Goal: Task Accomplishment & Management: Complete application form

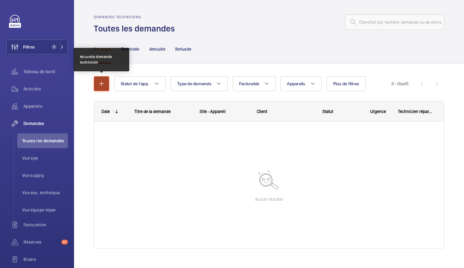
click at [100, 86] on mat-icon "button" at bounding box center [101, 83] width 7 height 7
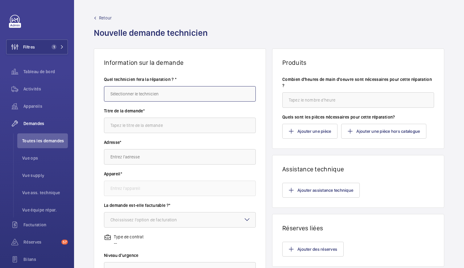
click at [121, 96] on input "text" at bounding box center [180, 93] width 152 height 15
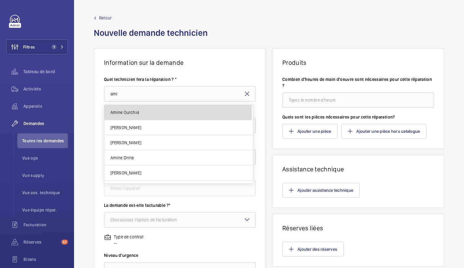
click at [119, 113] on span "Amine Ourchid" at bounding box center [124, 112] width 29 height 6
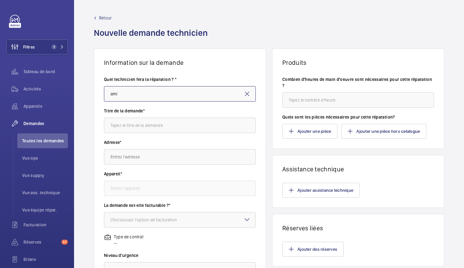
type input "Amine Ourchid"
click at [127, 122] on input "text" at bounding box center [180, 125] width 152 height 15
type input "Kit GSM"
click at [133, 159] on input "text" at bounding box center [180, 156] width 152 height 15
click at [326, 262] on wm-front-card-body "Ajouter des réserves" at bounding box center [358, 249] width 172 height 35
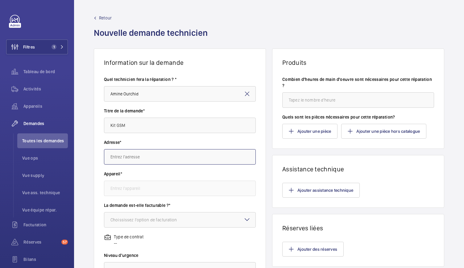
click at [162, 152] on input "text" at bounding box center [180, 156] width 152 height 15
paste input "27 Bd de [GEOGRAPHIC_DATA] malakoff"
click at [111, 157] on input "27 Bd de [GEOGRAPHIC_DATA] malakoff" at bounding box center [180, 156] width 152 height 15
drag, startPoint x: 121, startPoint y: 156, endPoint x: 115, endPoint y: 156, distance: 5.9
click at [115, 156] on input "27 Bd de [GEOGRAPHIC_DATA] malakoff" at bounding box center [180, 156] width 152 height 15
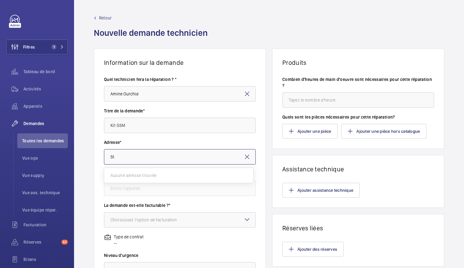
type input "S"
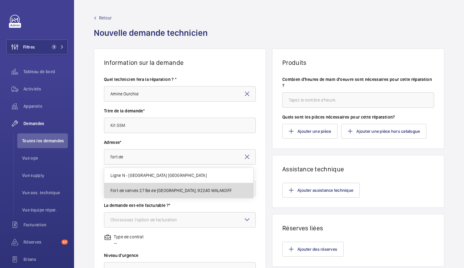
click at [132, 191] on span "Fort de vanves 27 Bd de [GEOGRAPHIC_DATA], 92240 MALAKOFF" at bounding box center [170, 190] width 121 height 6
type input "Fort de vanves 27 Bd de [GEOGRAPHIC_DATA], 92240 MALAKOFF"
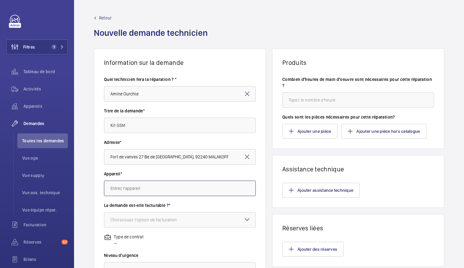
click at [134, 190] on input "text" at bounding box center [180, 188] width 152 height 15
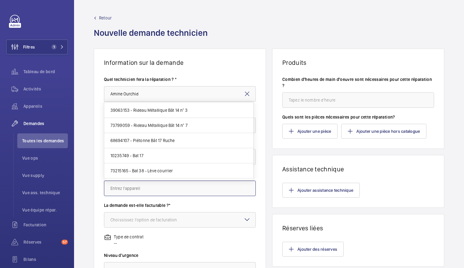
scroll to position [650, 0]
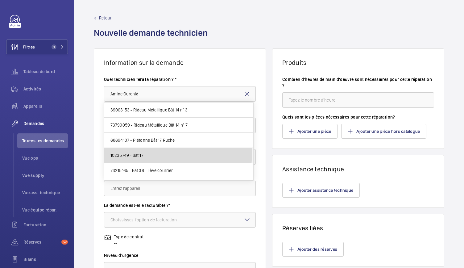
click at [162, 148] on mat-option "10235749 - Bat 17" at bounding box center [178, 155] width 149 height 15
type input "10235749 - Bat 17"
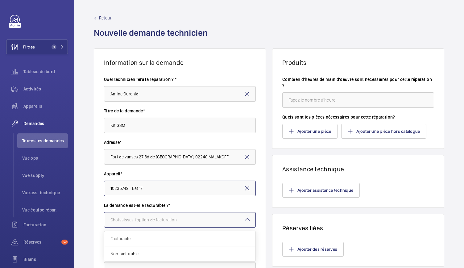
click at [191, 221] on div at bounding box center [179, 219] width 151 height 15
click at [164, 241] on span "Facturable" at bounding box center [179, 238] width 139 height 6
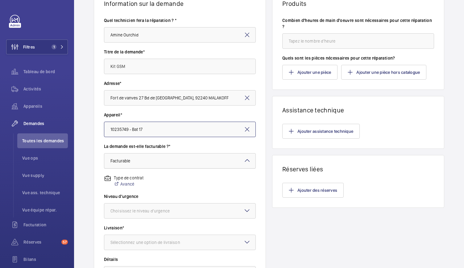
scroll to position [59, 0]
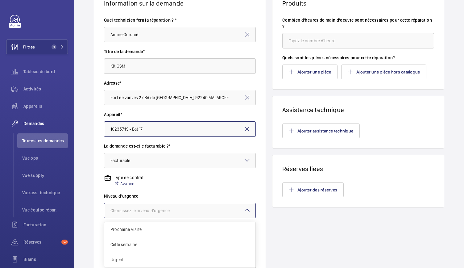
click at [176, 206] on div at bounding box center [179, 210] width 151 height 15
click at [132, 257] on span "Urgent" at bounding box center [179, 259] width 139 height 6
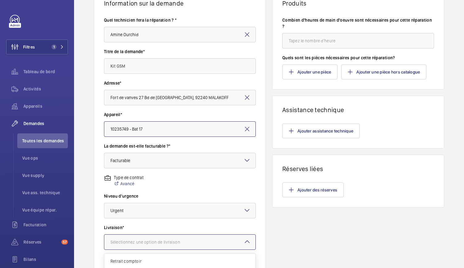
click at [198, 235] on div at bounding box center [179, 242] width 151 height 15
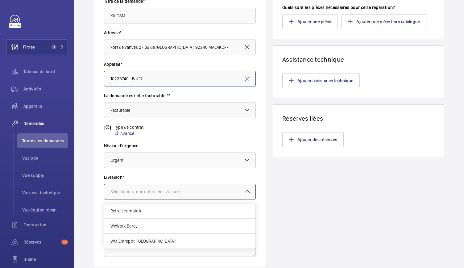
scroll to position [110, 0]
click at [164, 243] on div "WM Entrepôt ([GEOGRAPHIC_DATA])" at bounding box center [179, 240] width 151 height 15
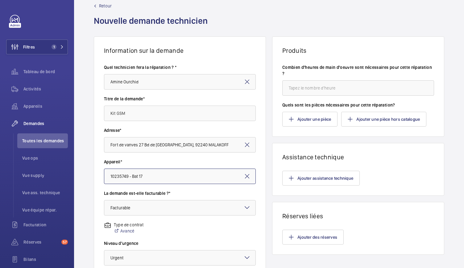
scroll to position [12, 0]
click at [301, 86] on input "number" at bounding box center [358, 88] width 152 height 15
type input "2"
click at [300, 117] on button "Ajouter une pièce" at bounding box center [309, 119] width 55 height 15
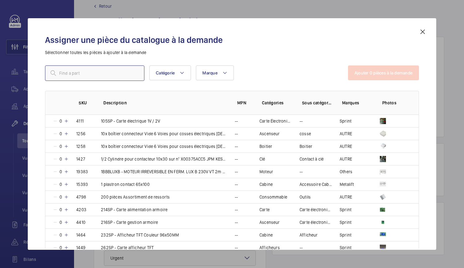
click at [134, 74] on input "text" at bounding box center [94, 72] width 99 height 15
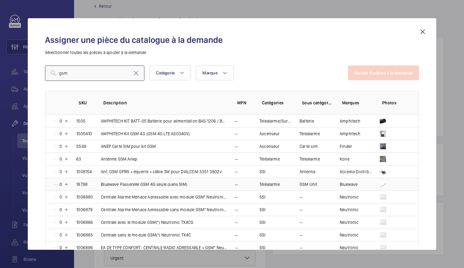
type input "gsm"
click at [68, 185] on mat-icon at bounding box center [66, 184] width 5 height 5
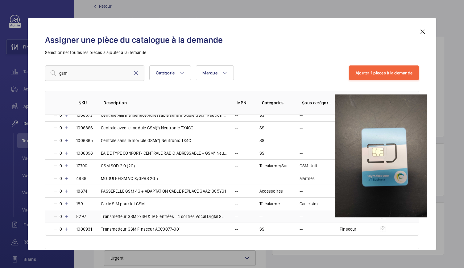
scroll to position [74, 0]
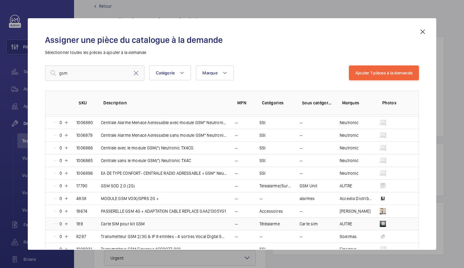
click at [67, 222] on mat-icon at bounding box center [66, 223] width 5 height 5
click at [385, 69] on button "Ajouter 2 pièces à la demande" at bounding box center [383, 72] width 71 height 15
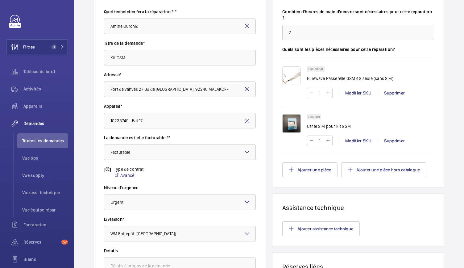
scroll to position [153, 0]
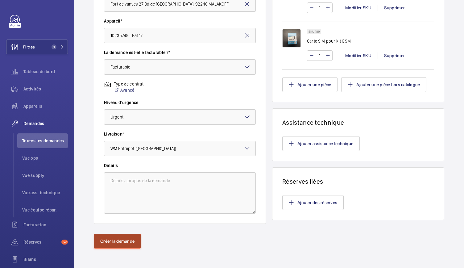
click at [116, 239] on button "Créer la demande" at bounding box center [117, 241] width 47 height 15
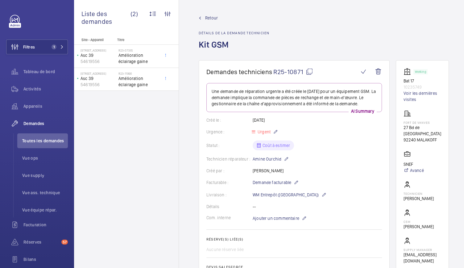
scroll to position [267, 0]
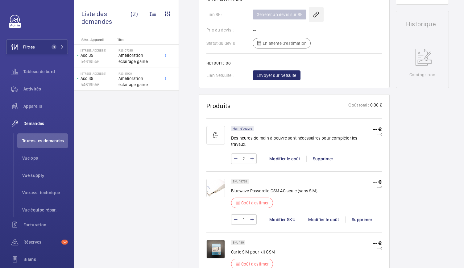
click at [314, 22] on wm-front-icon-button at bounding box center [316, 14] width 15 height 15
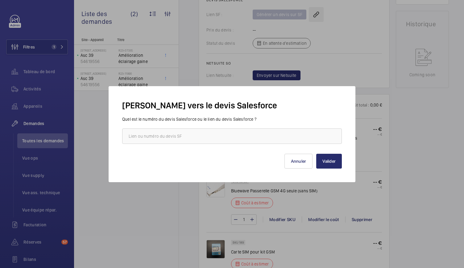
scroll to position [207, 0]
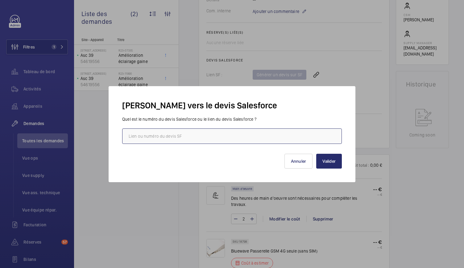
click at [263, 142] on input "text" at bounding box center [232, 135] width 220 height 15
paste input "00019635"
type input "00019635"
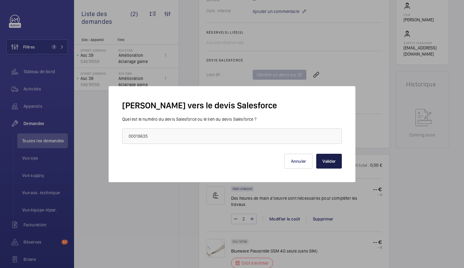
click at [332, 160] on button "Valider" at bounding box center [329, 161] width 26 height 15
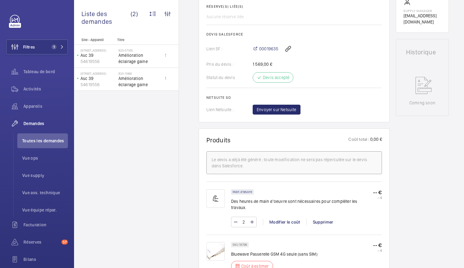
scroll to position [0, 0]
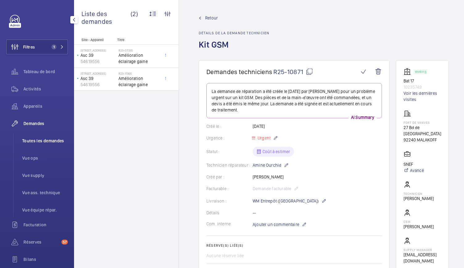
click at [39, 141] on span "Toutes les demandes" at bounding box center [45, 141] width 46 height 6
click at [39, 125] on span "Demandes" at bounding box center [45, 123] width 44 height 6
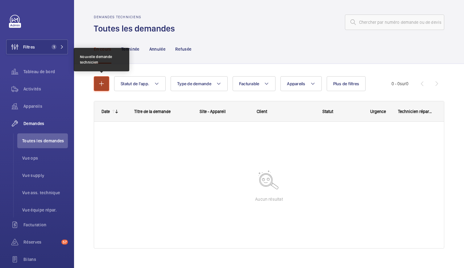
click at [102, 82] on mat-icon "button" at bounding box center [101, 83] width 7 height 7
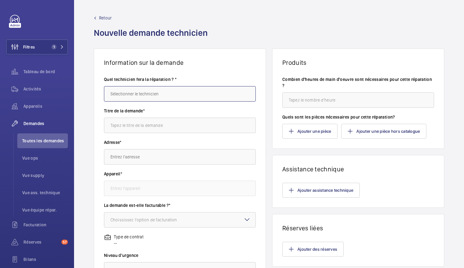
click at [120, 92] on input "text" at bounding box center [180, 93] width 152 height 15
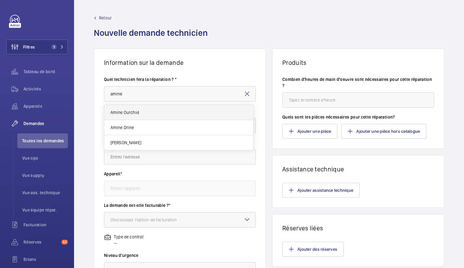
click at [117, 112] on span "Amine Ourchid" at bounding box center [124, 112] width 29 height 6
type input "Amine Ourchid"
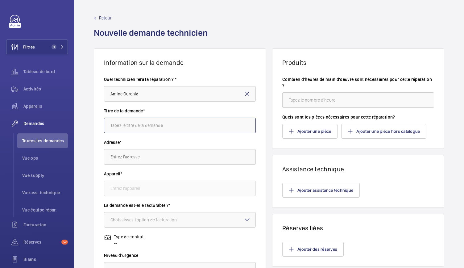
click at [120, 126] on input "text" at bounding box center [180, 125] width 152 height 15
type input "Kit GSM"
click at [116, 157] on input "text" at bounding box center [180, 156] width 152 height 15
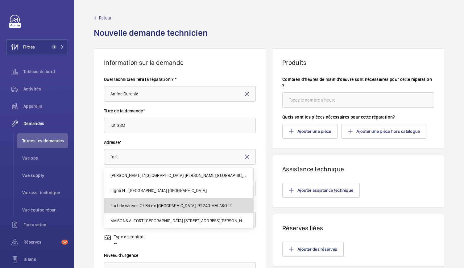
click at [143, 205] on span "Fort de vanves 27 Bd de [GEOGRAPHIC_DATA], 92240 MALAKOFF" at bounding box center [170, 205] width 121 height 6
type input "Fort de vanves 27 Bd de [GEOGRAPHIC_DATA], 92240 MALAKOFF"
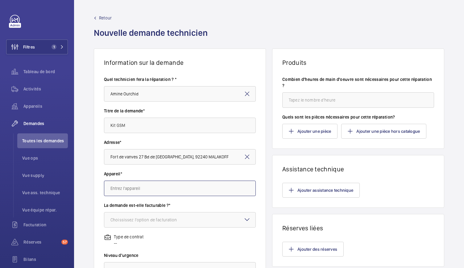
click at [144, 191] on input "text" at bounding box center [180, 188] width 152 height 15
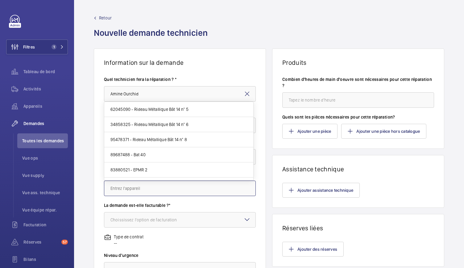
scroll to position [289, 0]
click at [125, 152] on span "89687488 - Bat 40" at bounding box center [127, 153] width 35 height 6
type input "89687488 - Bat 40"
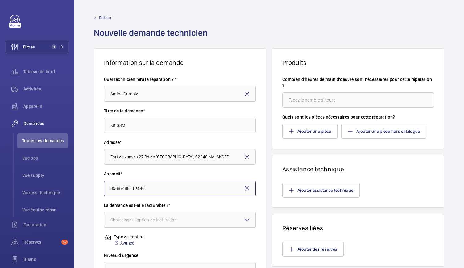
click at [152, 219] on div "Choississez l'option de facturation" at bounding box center [151, 220] width 82 height 6
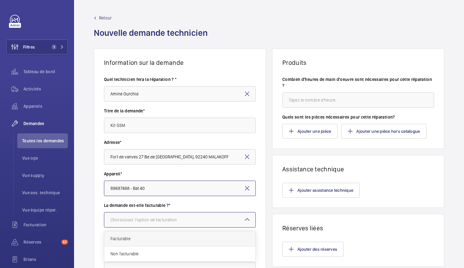
click at [138, 240] on span "Facturable" at bounding box center [179, 238] width 139 height 6
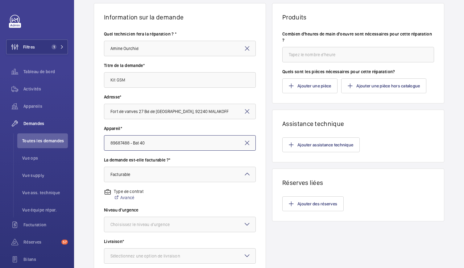
scroll to position [78, 0]
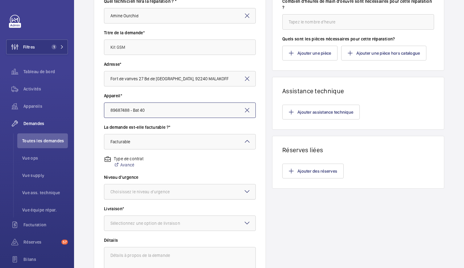
click at [165, 186] on div at bounding box center [179, 191] width 151 height 15
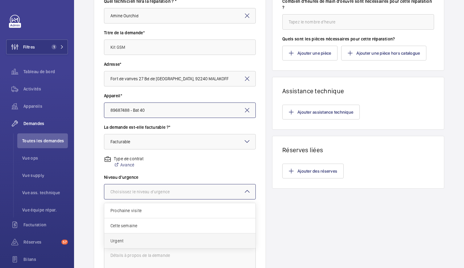
click at [126, 239] on span "Urgent" at bounding box center [179, 241] width 139 height 6
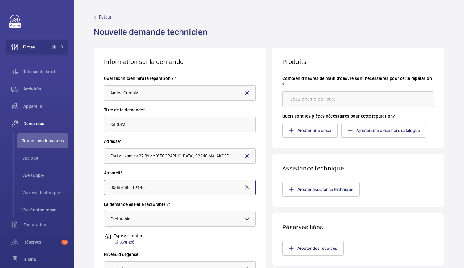
scroll to position [0, 0]
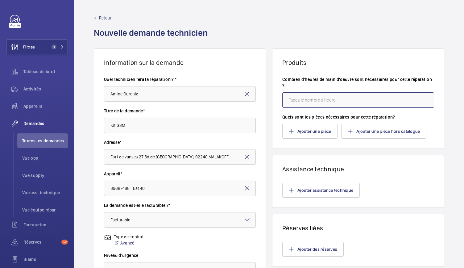
click at [296, 97] on input "number" at bounding box center [358, 99] width 152 height 15
type input "2"
click at [301, 129] on button "Ajouter une pièce" at bounding box center [309, 131] width 55 height 15
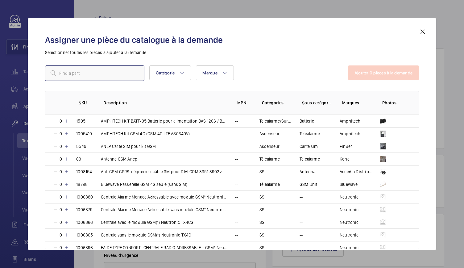
click at [107, 69] on input "text" at bounding box center [94, 72] width 99 height 15
type input "gsm"
click at [67, 185] on mat-icon at bounding box center [66, 184] width 5 height 5
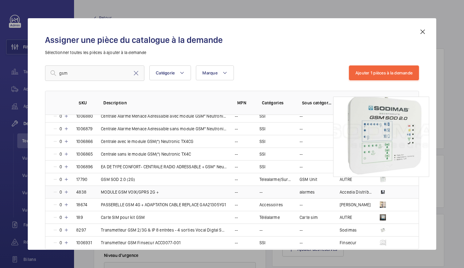
scroll to position [73, 0]
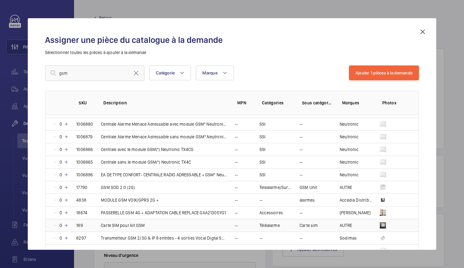
click at [68, 223] on mat-icon at bounding box center [66, 225] width 5 height 5
click at [364, 75] on button "Ajouter 2 pièces à la demande" at bounding box center [383, 72] width 71 height 15
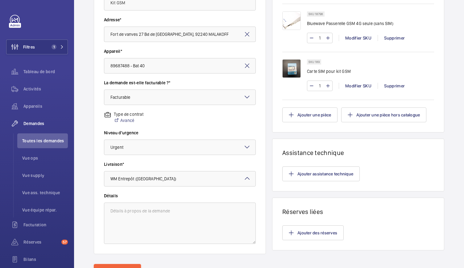
scroll to position [153, 0]
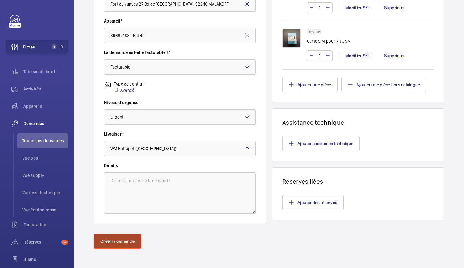
click at [127, 241] on button "Créer la demande" at bounding box center [117, 241] width 47 height 15
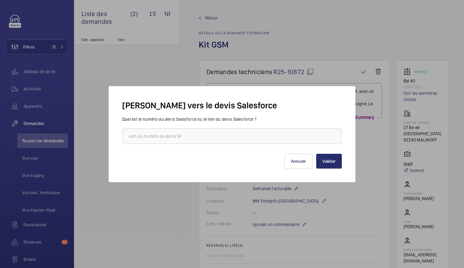
scroll to position [119, 0]
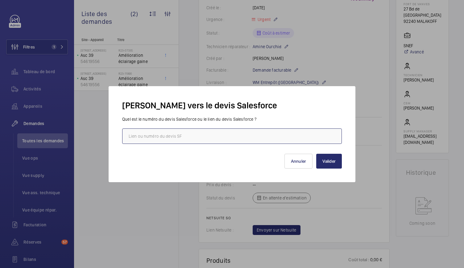
click at [237, 134] on input "text" at bounding box center [232, 135] width 220 height 15
paste input "00019635"
type input "00019635"
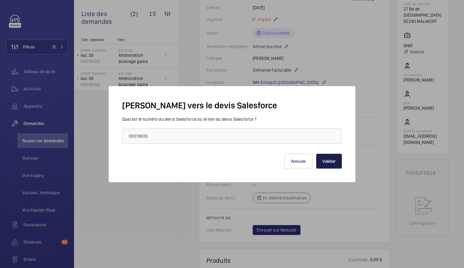
click at [322, 163] on button "Valider" at bounding box center [329, 161] width 26 height 15
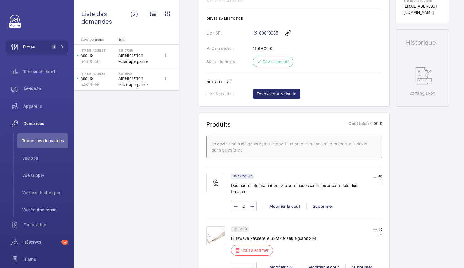
scroll to position [0, 0]
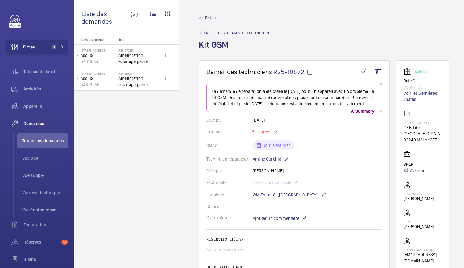
click at [38, 121] on span "Demandes" at bounding box center [45, 123] width 44 height 6
click at [121, 135] on div "Site - Appareil Titre [STREET_ADDRESS] 54619556 R23-07335 Amélioration éclairag…" at bounding box center [126, 153] width 105 height 230
click at [40, 123] on span "Demandes" at bounding box center [45, 123] width 44 height 6
click at [48, 142] on span "Toutes les demandes" at bounding box center [45, 141] width 46 height 6
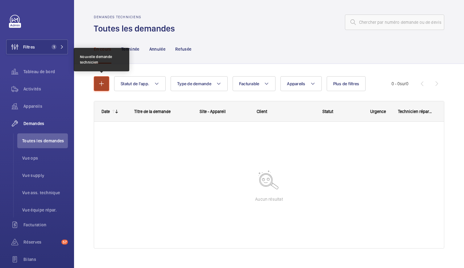
click at [102, 86] on mat-icon "button" at bounding box center [101, 83] width 7 height 7
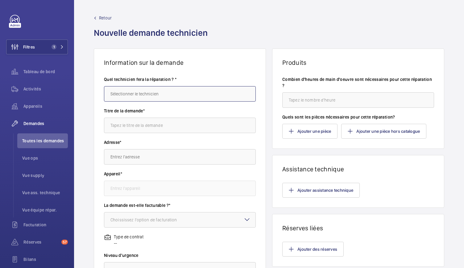
click at [129, 97] on input "text" at bounding box center [180, 93] width 152 height 15
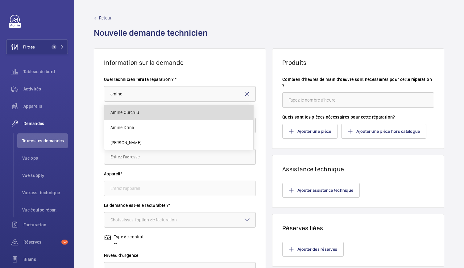
click at [130, 111] on span "Amine Ourchid" at bounding box center [124, 112] width 29 height 6
type input "Amine Ourchid"
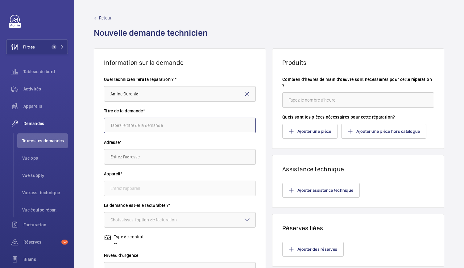
click at [131, 125] on input "text" at bounding box center [180, 125] width 152 height 15
type input "Kit GSM"
click at [129, 156] on input "text" at bounding box center [180, 156] width 152 height 15
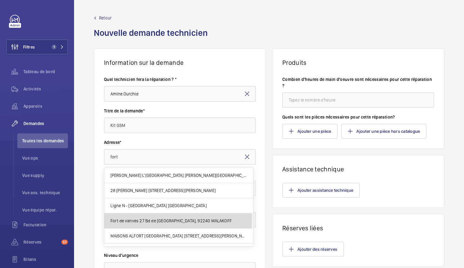
click at [151, 218] on span "Fort de vanves 27 Bd de [GEOGRAPHIC_DATA], 92240 MALAKOFF" at bounding box center [170, 221] width 121 height 6
type input "Fort de vanves 27 Bd de [GEOGRAPHIC_DATA], 92240 MALAKOFF"
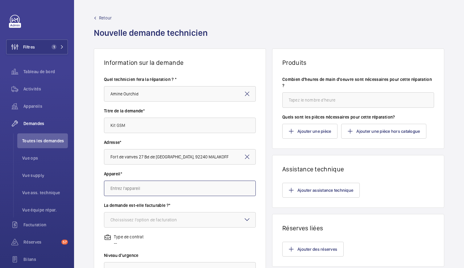
click at [143, 184] on input "text" at bounding box center [180, 188] width 152 height 15
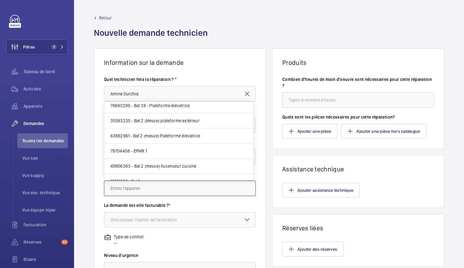
scroll to position [732, 0]
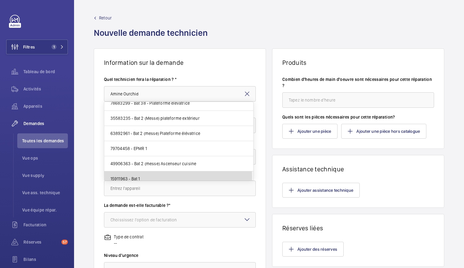
click at [140, 171] on mat-option "15911963 - Bat 1" at bounding box center [178, 178] width 149 height 15
type input "15911963 - Bat 1"
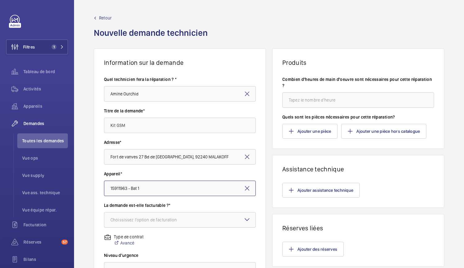
click at [206, 221] on div at bounding box center [179, 219] width 151 height 15
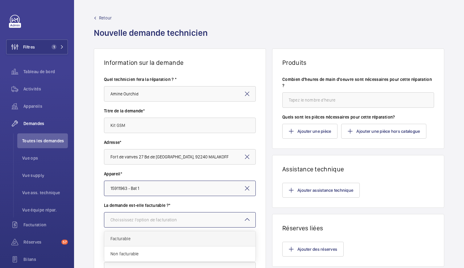
click at [146, 236] on span "Facturable" at bounding box center [179, 238] width 139 height 6
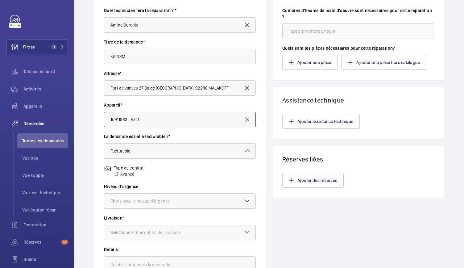
scroll to position [70, 0]
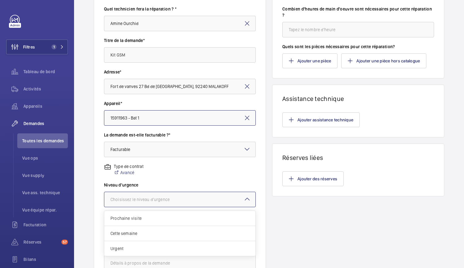
click at [185, 203] on div at bounding box center [179, 199] width 151 height 15
click at [142, 247] on span "Urgent" at bounding box center [179, 248] width 139 height 6
click at [164, 228] on div "Sélectionnez une option de livraison" at bounding box center [152, 231] width 85 height 6
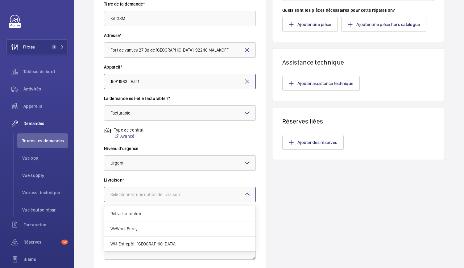
scroll to position [113, 0]
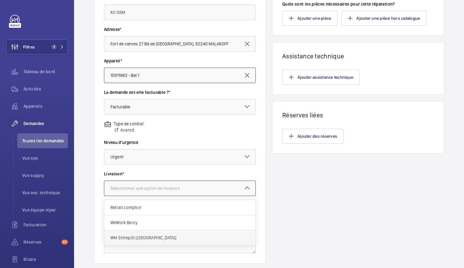
click at [146, 237] on span "WM Entrepôt ([GEOGRAPHIC_DATA])" at bounding box center [179, 238] width 139 height 6
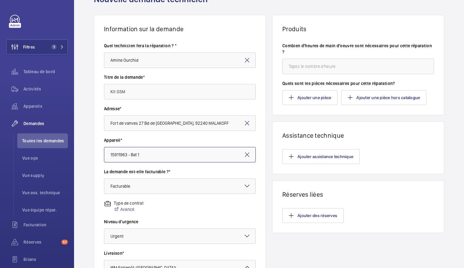
scroll to position [0, 0]
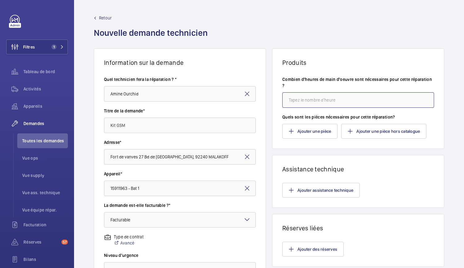
click at [297, 101] on input "number" at bounding box center [358, 99] width 152 height 15
type input "2"
click at [310, 130] on button "Ajouter une pièce" at bounding box center [309, 131] width 55 height 15
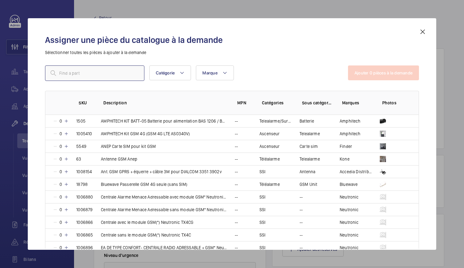
click at [118, 73] on input "text" at bounding box center [94, 72] width 99 height 15
type input "gsm"
click at [67, 184] on mat-icon at bounding box center [66, 184] width 5 height 5
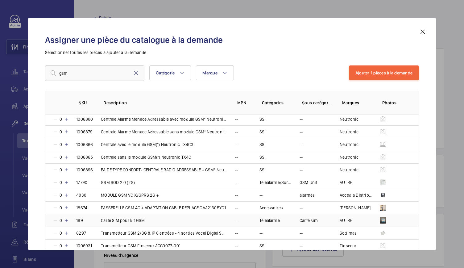
scroll to position [77, 0]
click at [67, 221] on mat-icon at bounding box center [66, 221] width 5 height 5
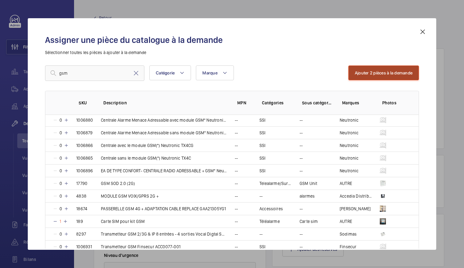
click at [394, 71] on button "Ajouter 2 pièces à la demande" at bounding box center [383, 72] width 71 height 15
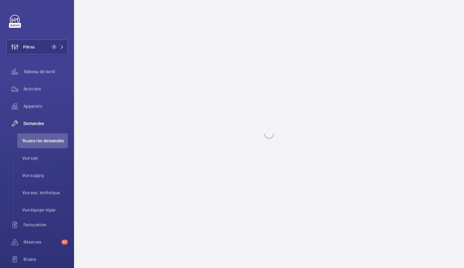
scroll to position [0, 0]
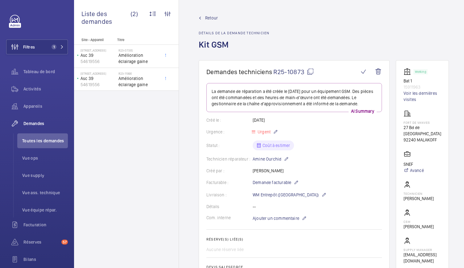
scroll to position [236, 0]
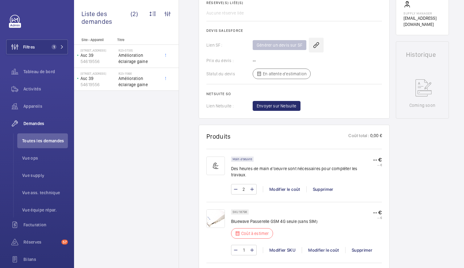
drag, startPoint x: 317, startPoint y: 44, endPoint x: 311, endPoint y: 41, distance: 5.9
click at [311, 41] on wm-front-icon-button at bounding box center [316, 45] width 15 height 15
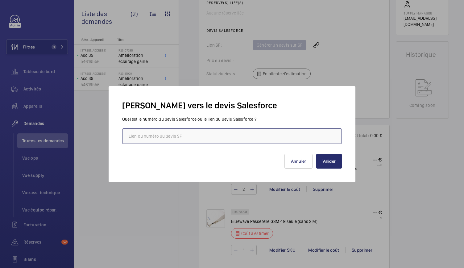
click at [215, 138] on input "text" at bounding box center [232, 135] width 220 height 15
paste input "00019635"
type input "00019635"
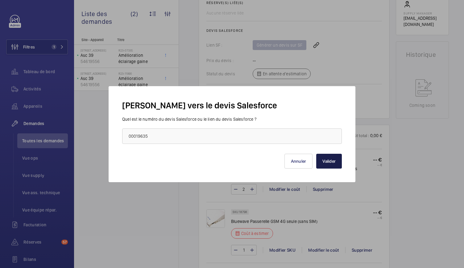
click at [333, 157] on button "Valider" at bounding box center [329, 161] width 26 height 15
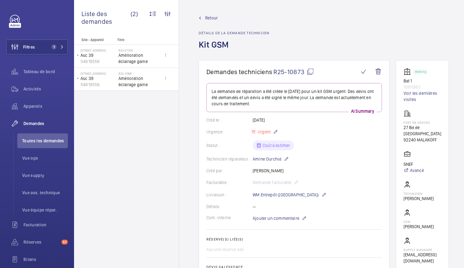
scroll to position [188, 0]
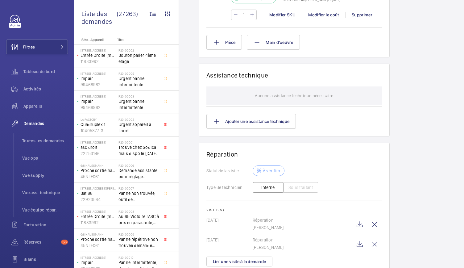
scroll to position [522, 0]
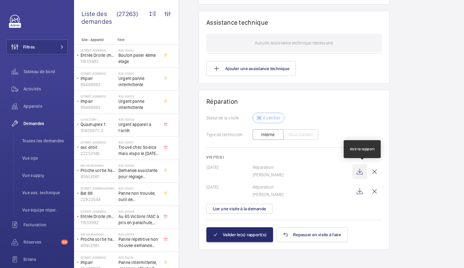
click at [360, 171] on wm-front-icon-button at bounding box center [359, 171] width 15 height 15
